Goal: Transaction & Acquisition: Subscribe to service/newsletter

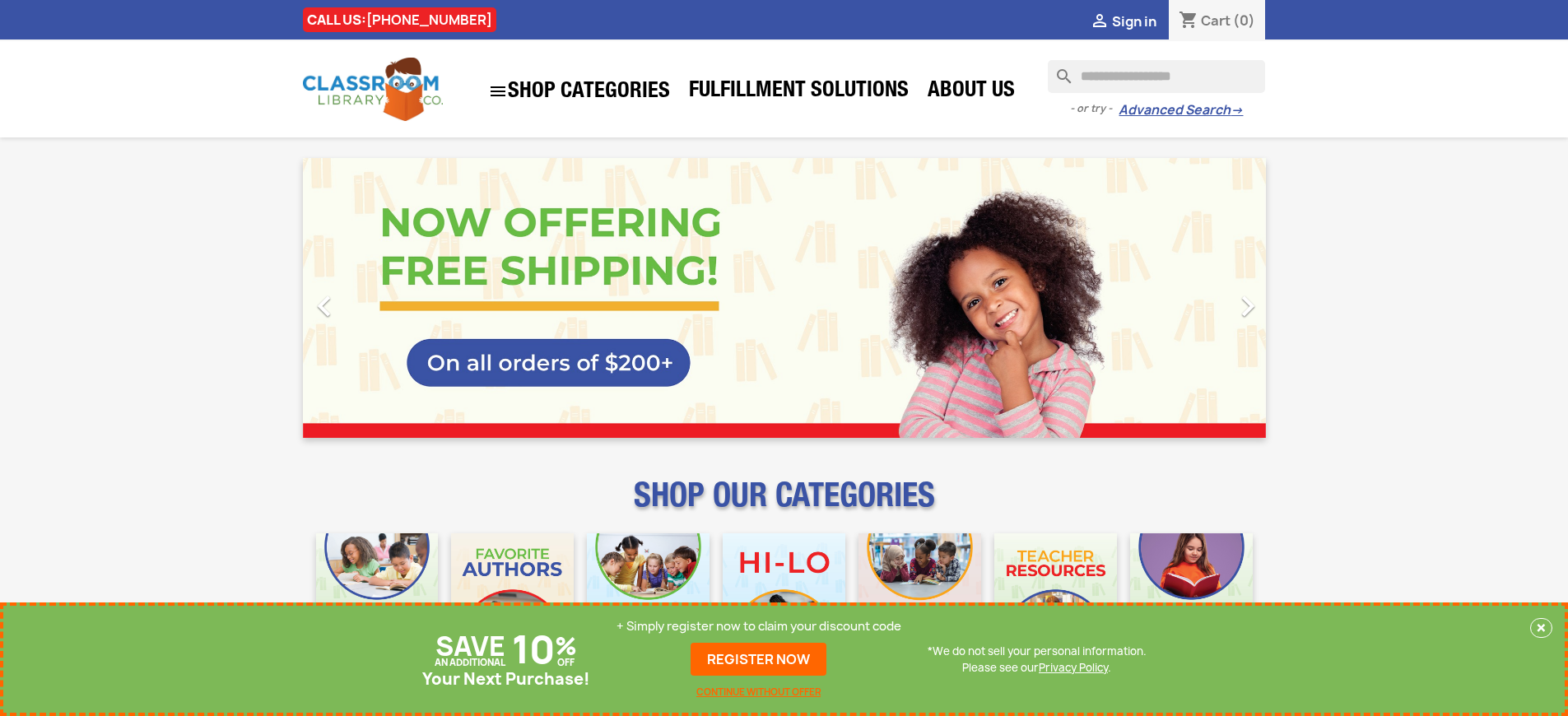
click at [759, 627] on p "+ Simply register now to claim your discount code" at bounding box center [758, 627] width 285 height 17
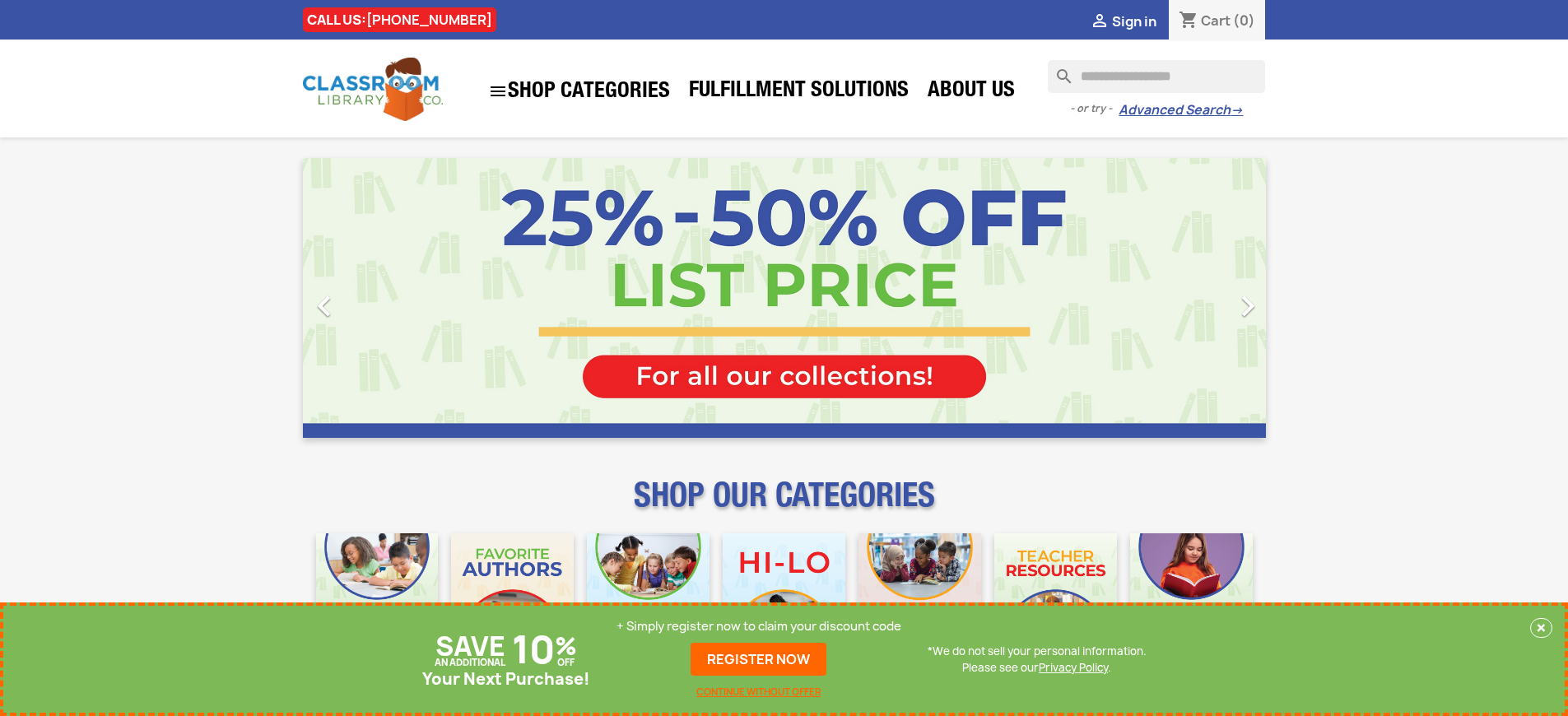
click at [759, 627] on p "+ Simply register now to claim your discount code" at bounding box center [758, 627] width 285 height 17
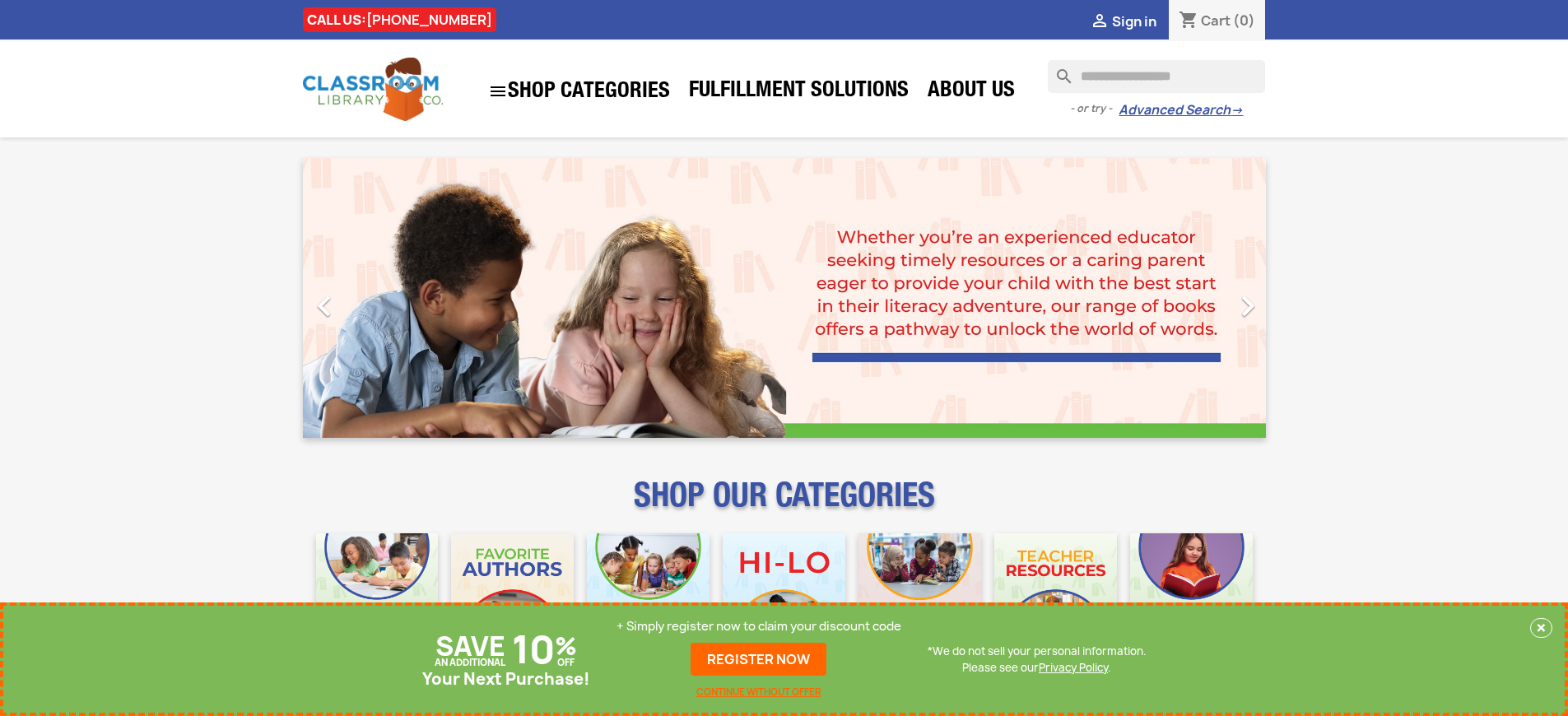
click at [759, 627] on p "+ Simply register now to claim your discount code" at bounding box center [758, 627] width 285 height 17
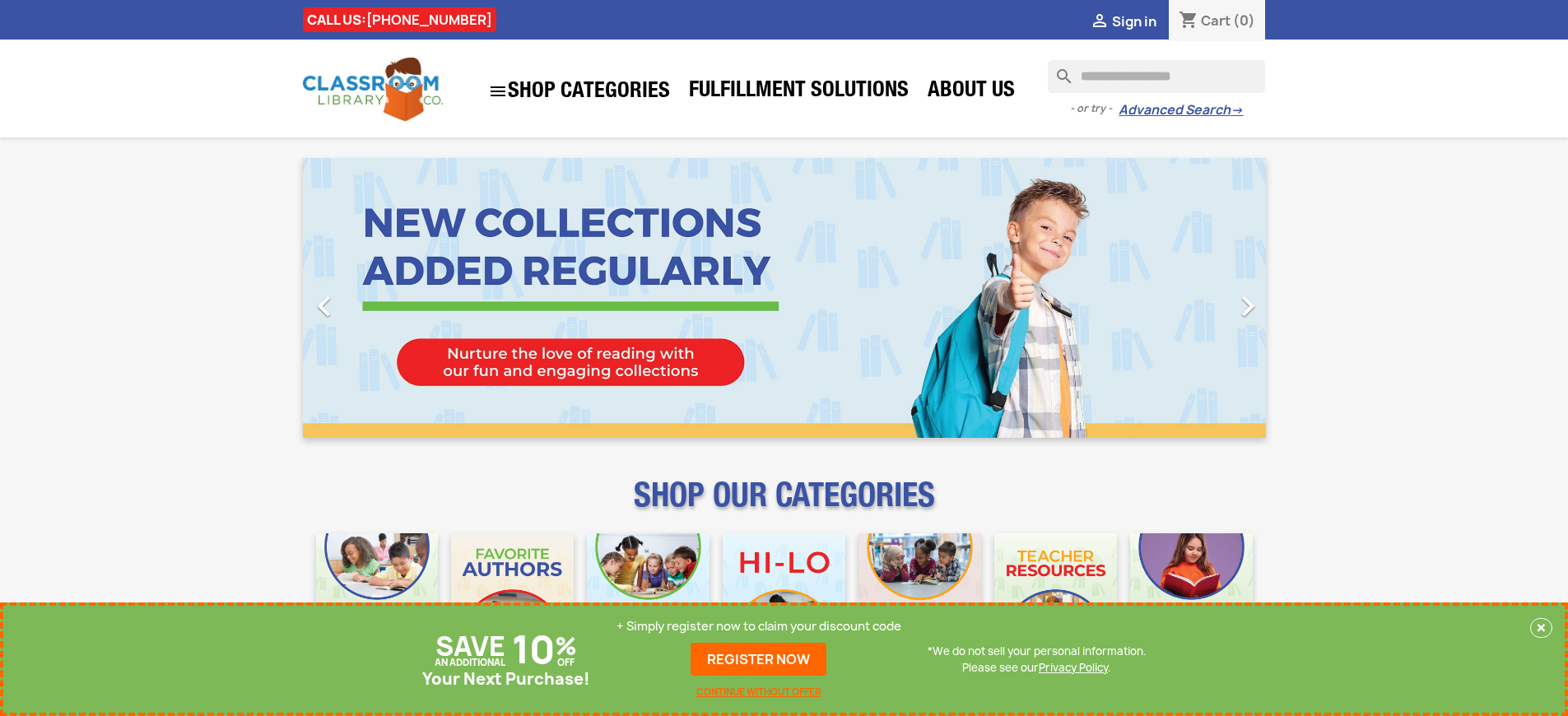
click at [759, 627] on p "+ Simply register now to claim your discount code" at bounding box center [758, 627] width 285 height 17
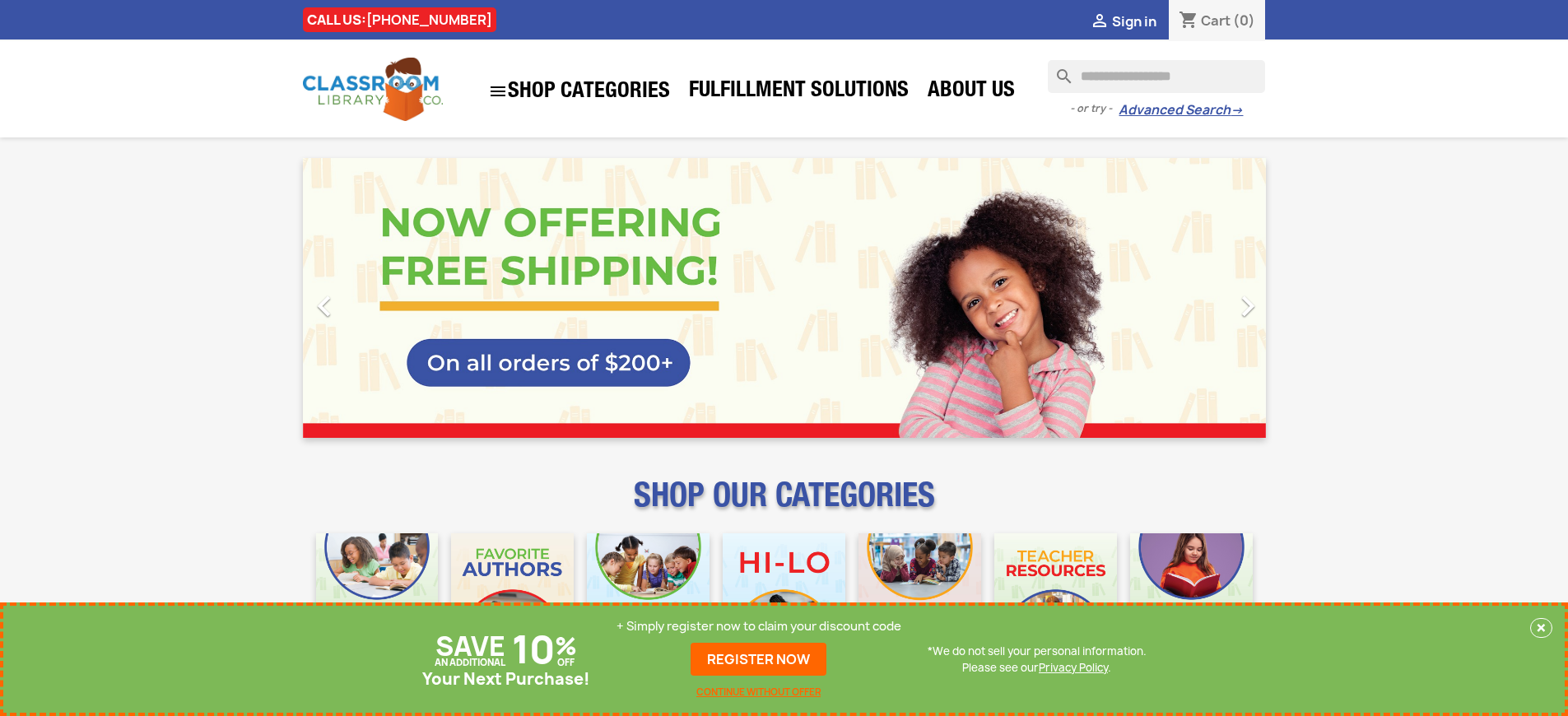
click at [759, 627] on p "+ Simply register now to claim your discount code" at bounding box center [758, 627] width 285 height 17
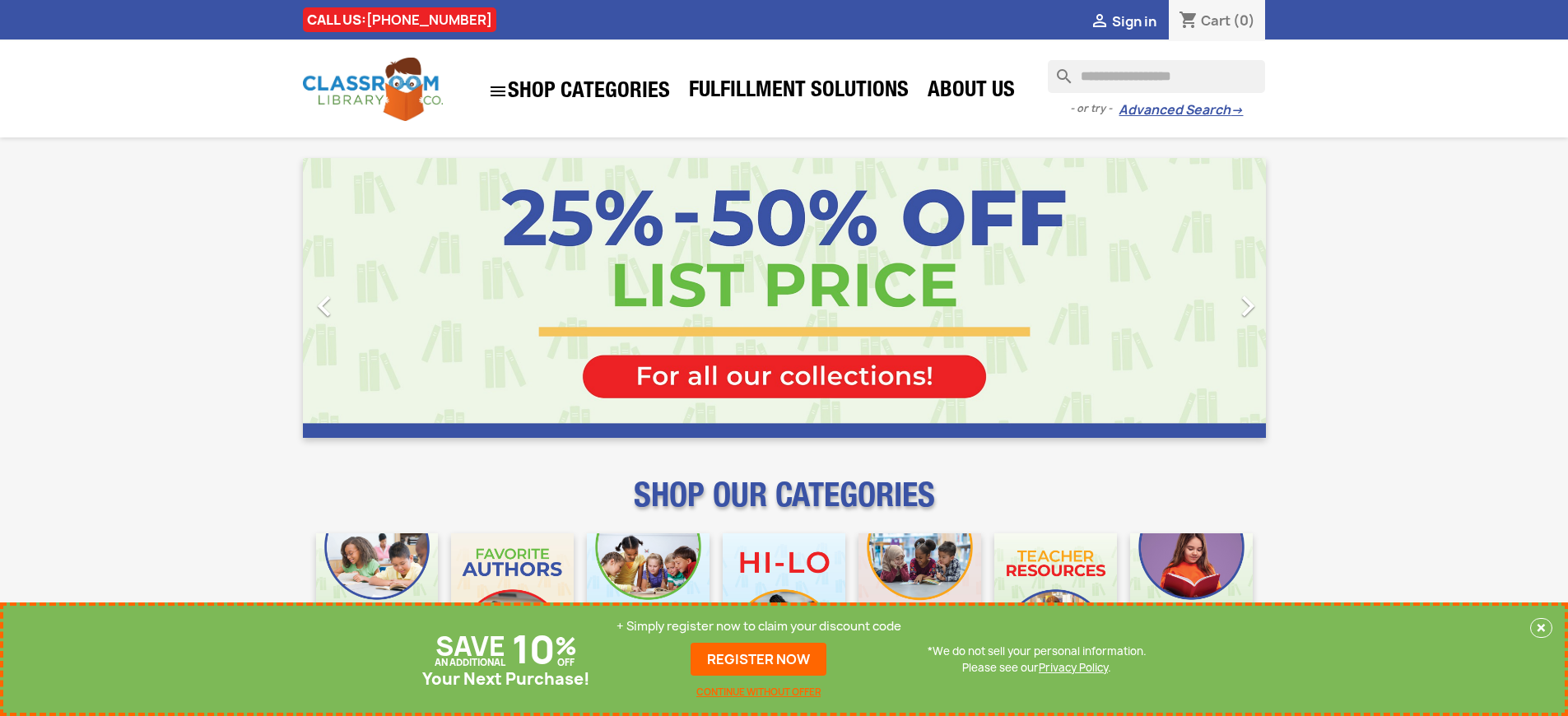
click at [759, 627] on p "+ Simply register now to claim your discount code" at bounding box center [758, 627] width 285 height 17
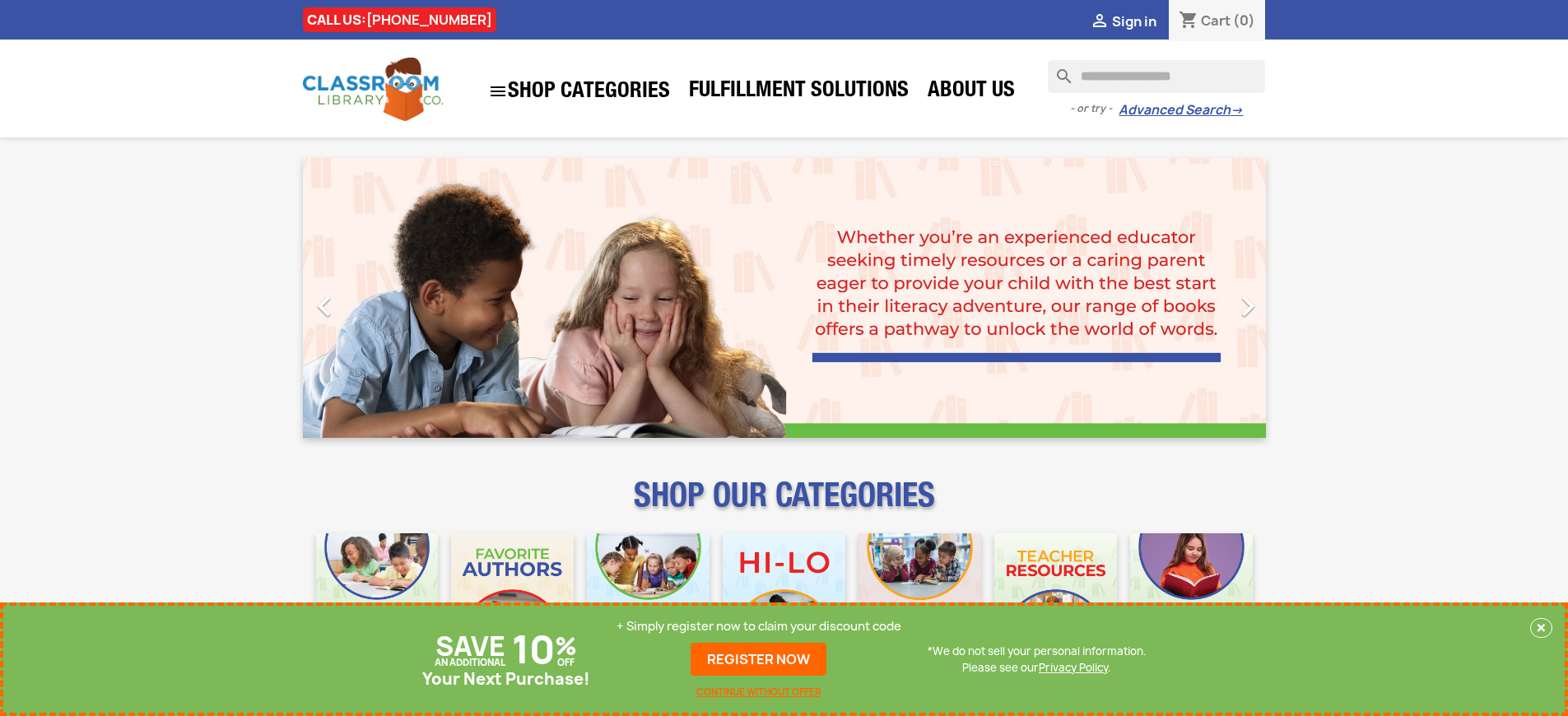
click at [759, 627] on p "+ Simply register now to claim your discount code" at bounding box center [758, 627] width 285 height 17
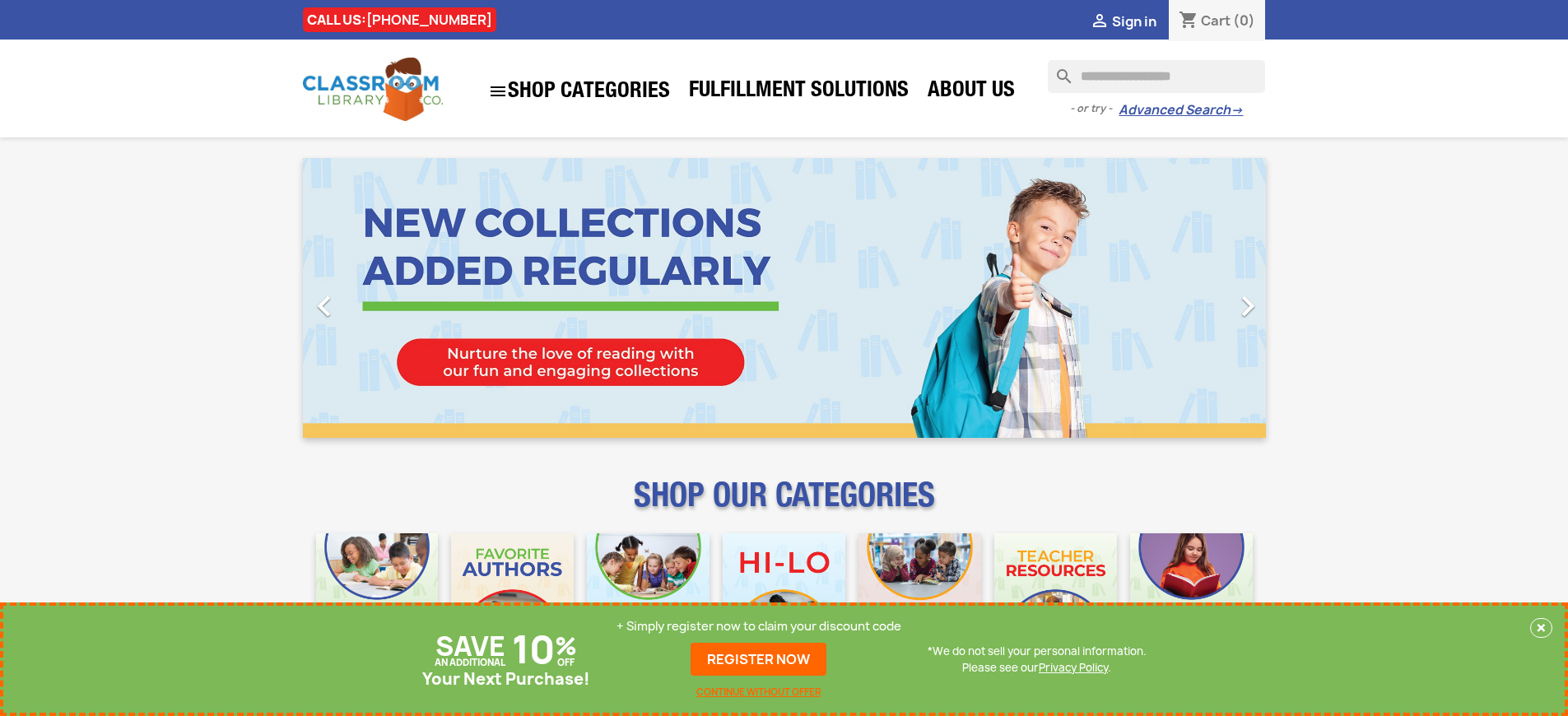
click at [759, 627] on p "+ Simply register now to claim your discount code" at bounding box center [758, 627] width 285 height 17
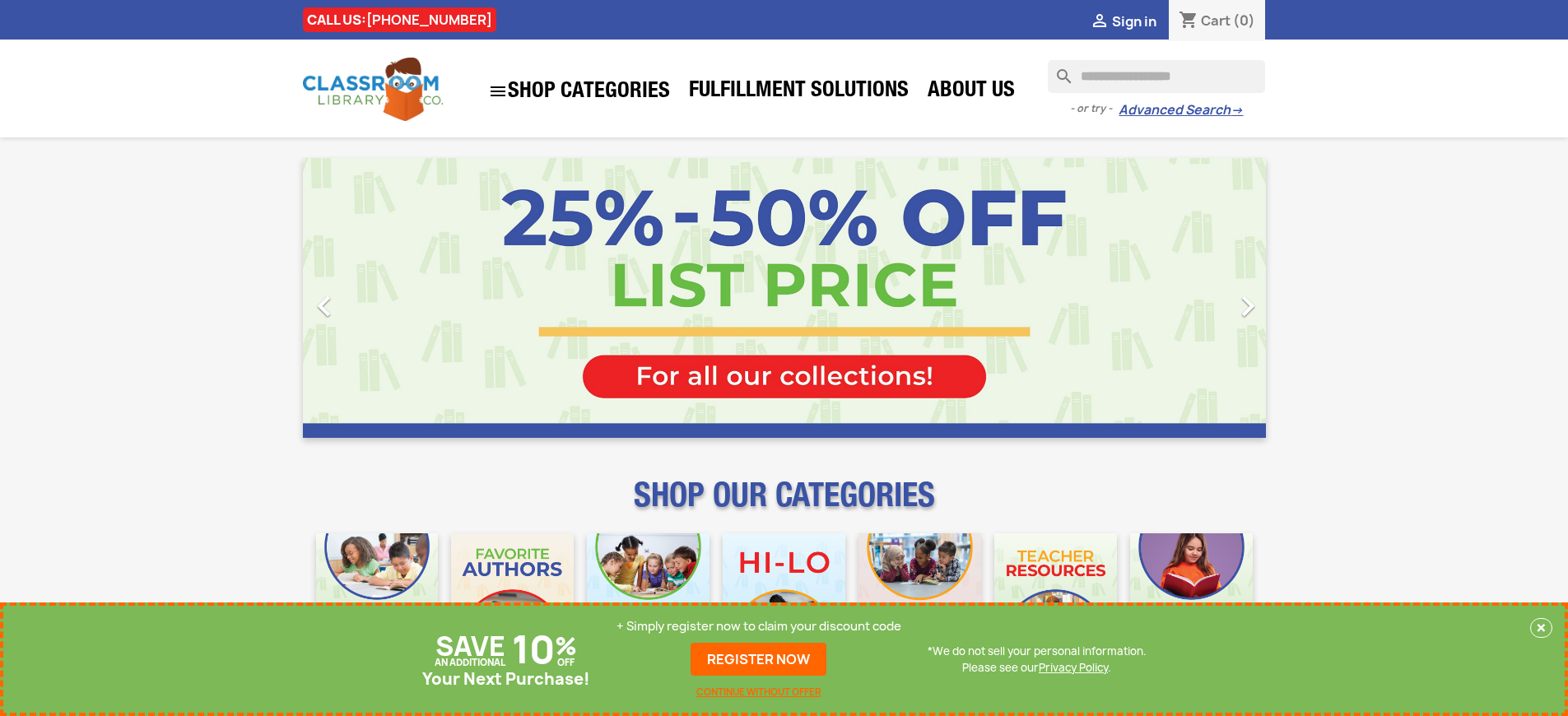
click at [759, 627] on p "+ Simply register now to claim your discount code" at bounding box center [758, 627] width 285 height 17
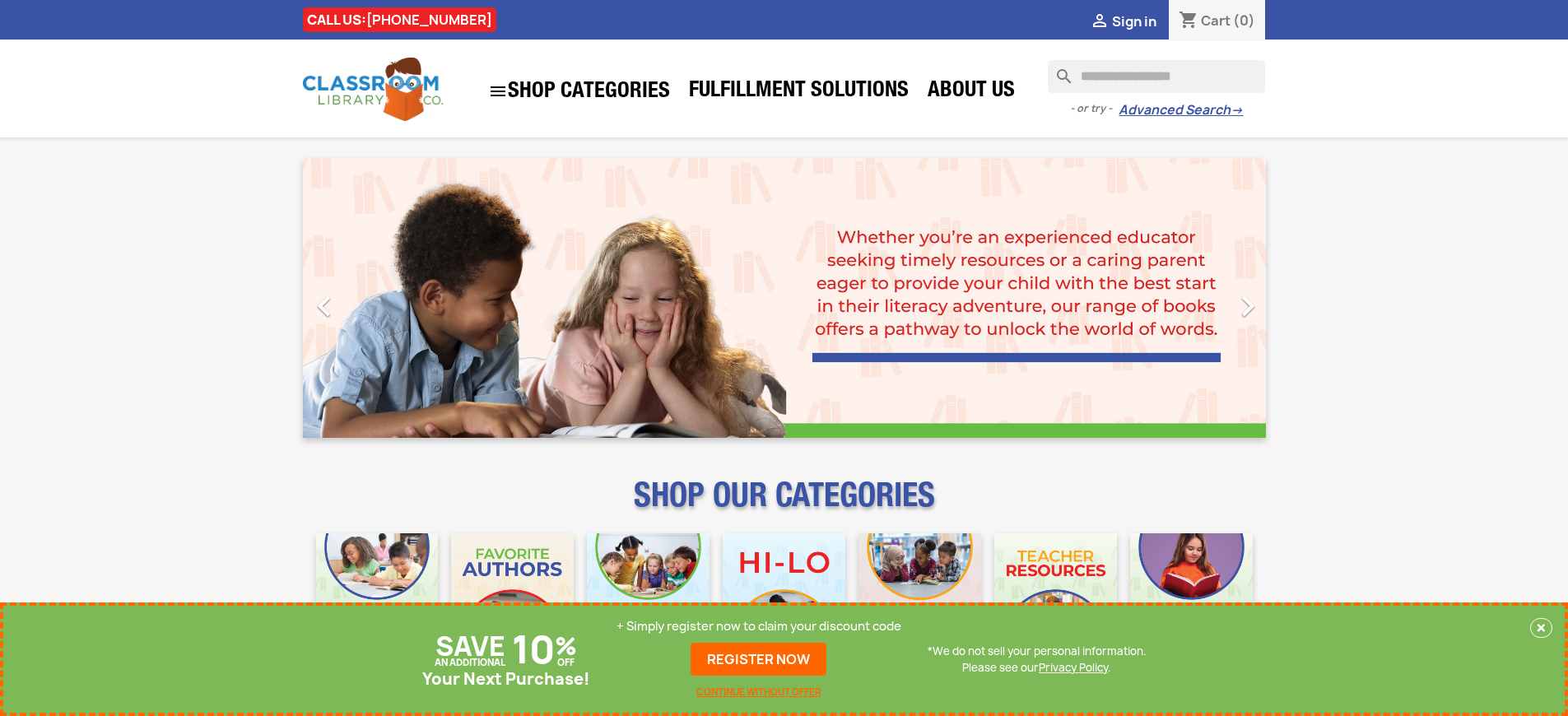
click at [759, 627] on p "+ Simply register now to claim your discount code" at bounding box center [758, 627] width 285 height 17
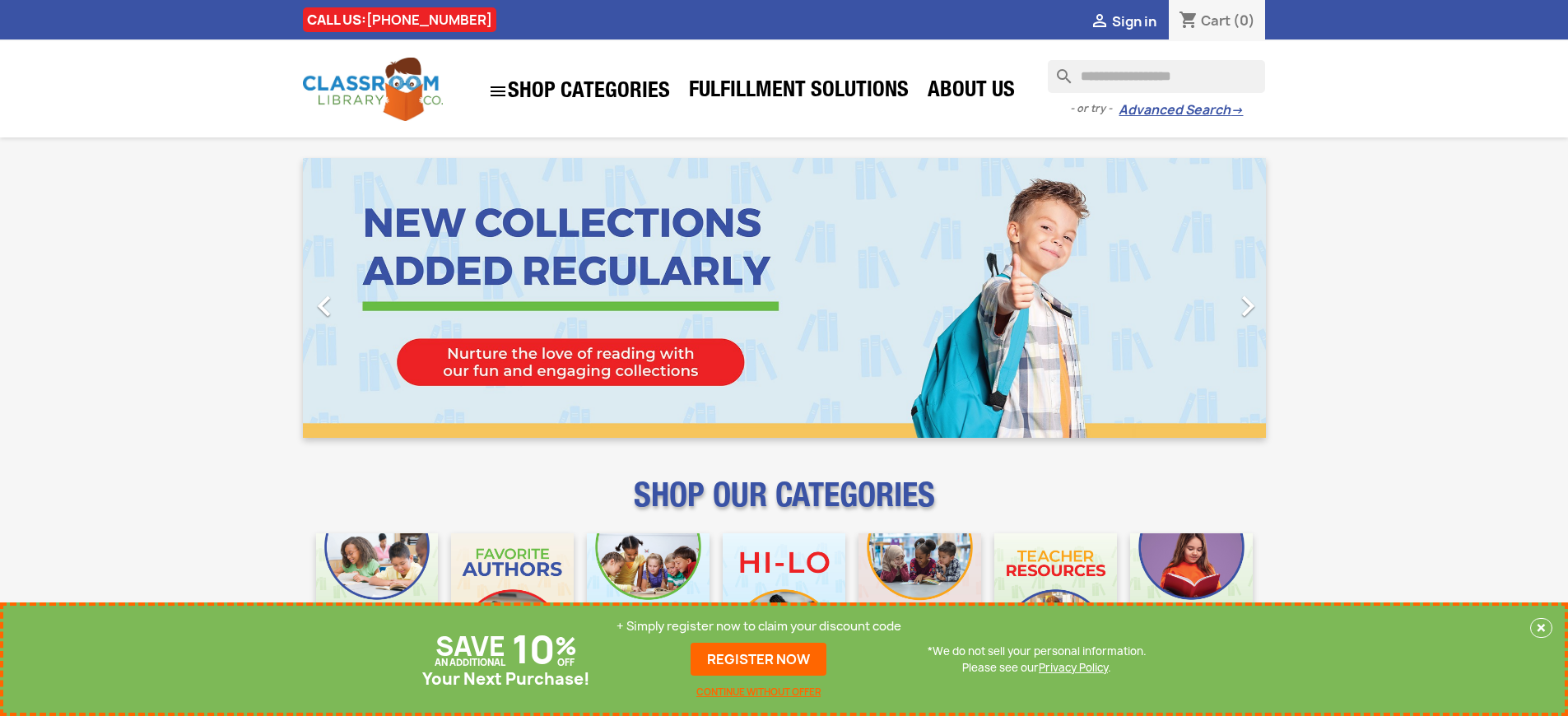
click at [759, 627] on p "+ Simply register now to claim your discount code" at bounding box center [758, 627] width 285 height 17
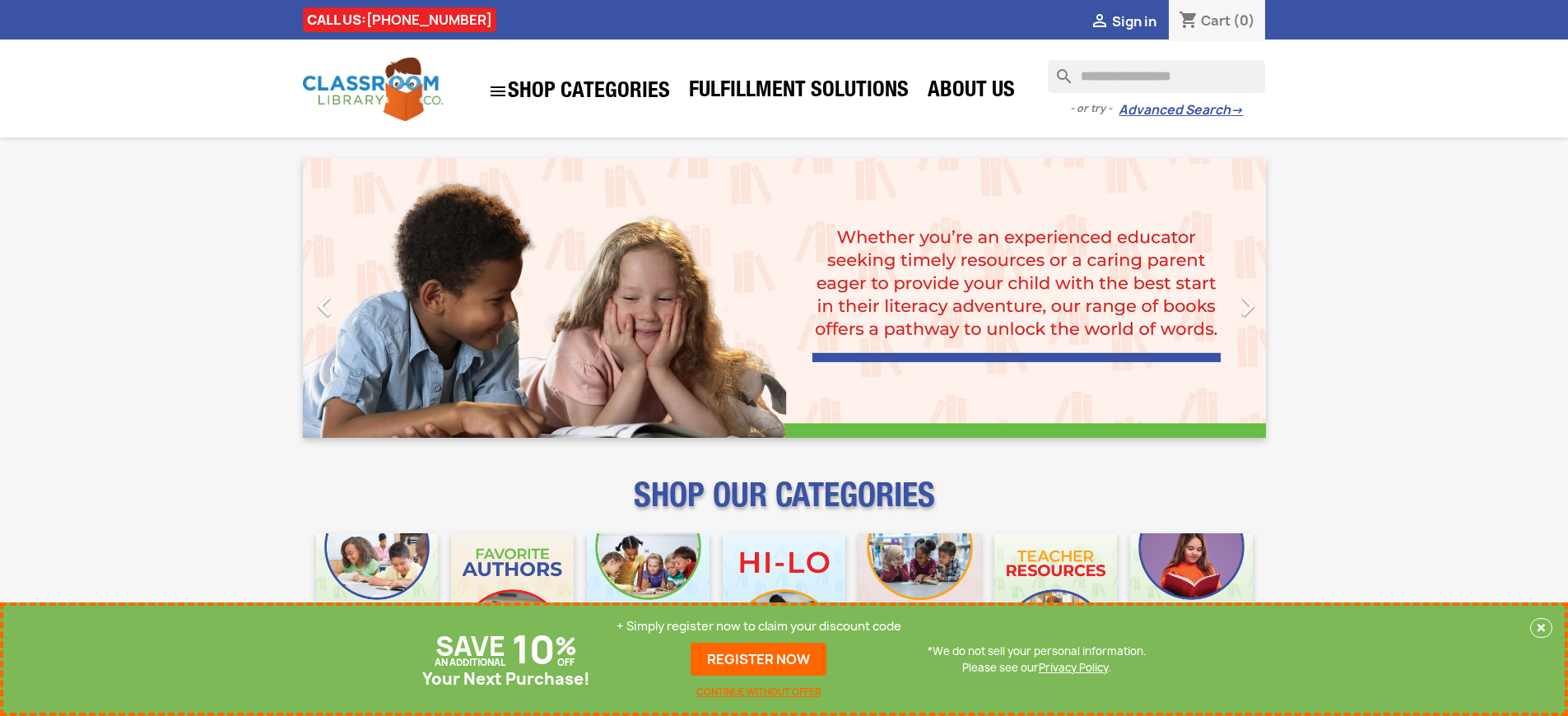
click at [759, 627] on p "+ Simply register now to claim your discount code" at bounding box center [758, 627] width 285 height 17
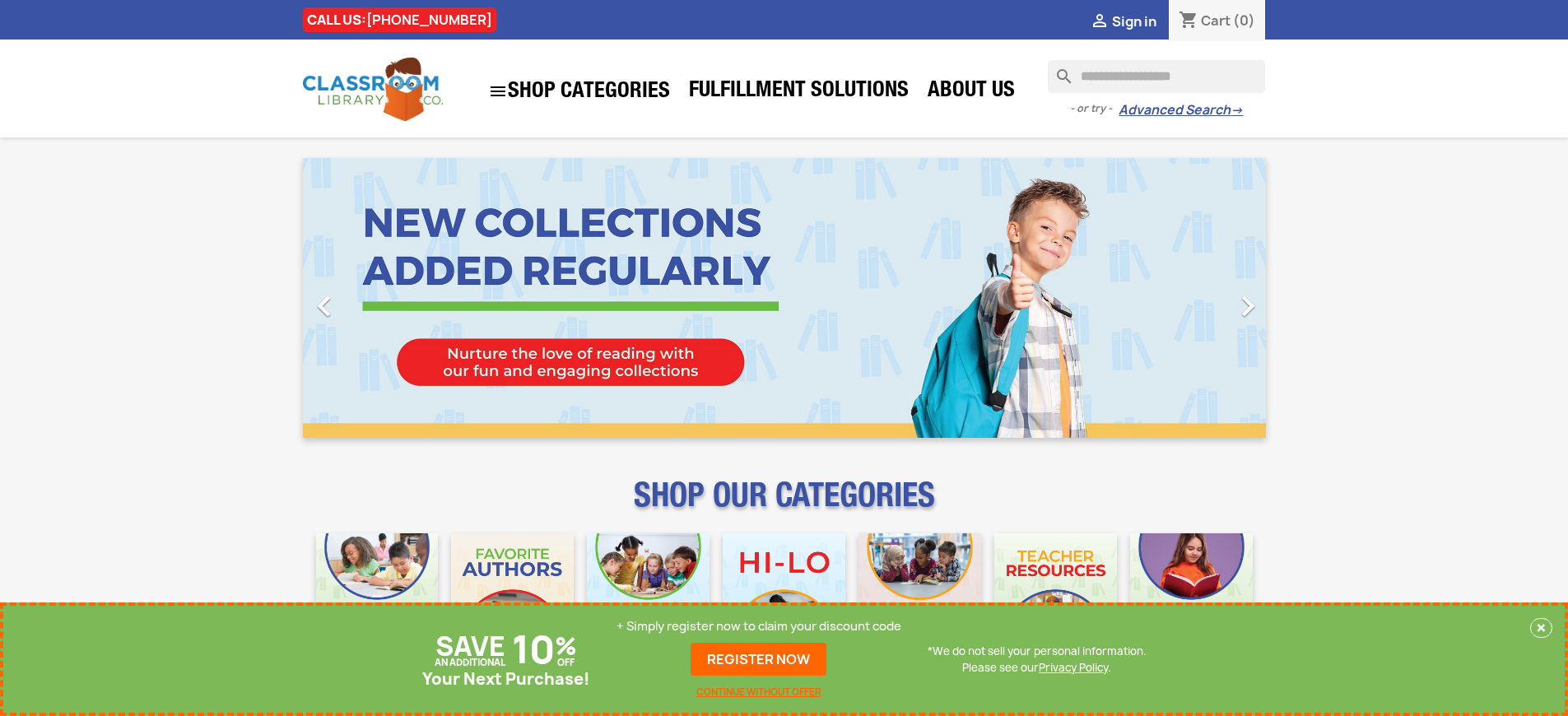
click at [759, 627] on p "+ Simply register now to claim your discount code" at bounding box center [758, 627] width 285 height 17
